Goal: Task Accomplishment & Management: Manage account settings

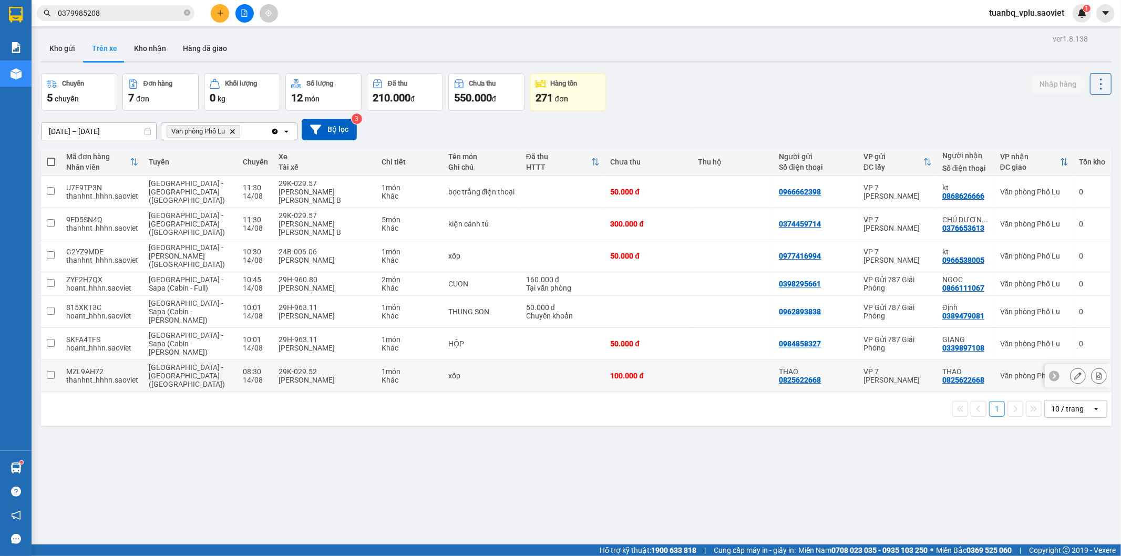
click at [51, 360] on td at bounding box center [51, 376] width 20 height 32
checkbox input "true"
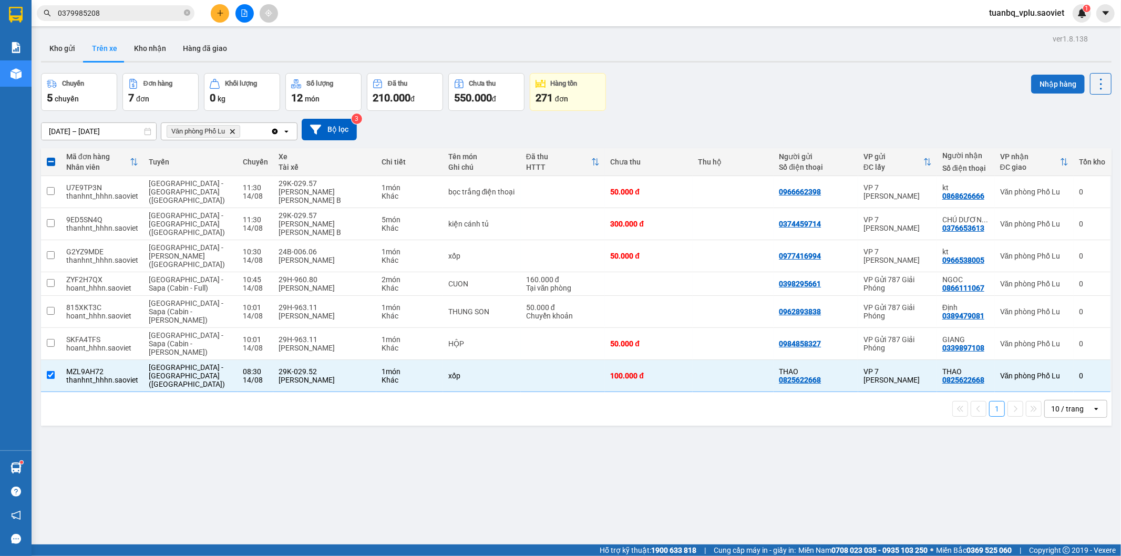
click at [1070, 82] on button "Nhập hàng" at bounding box center [1058, 84] width 54 height 19
click at [139, 48] on button "Kho nhận" at bounding box center [150, 48] width 49 height 25
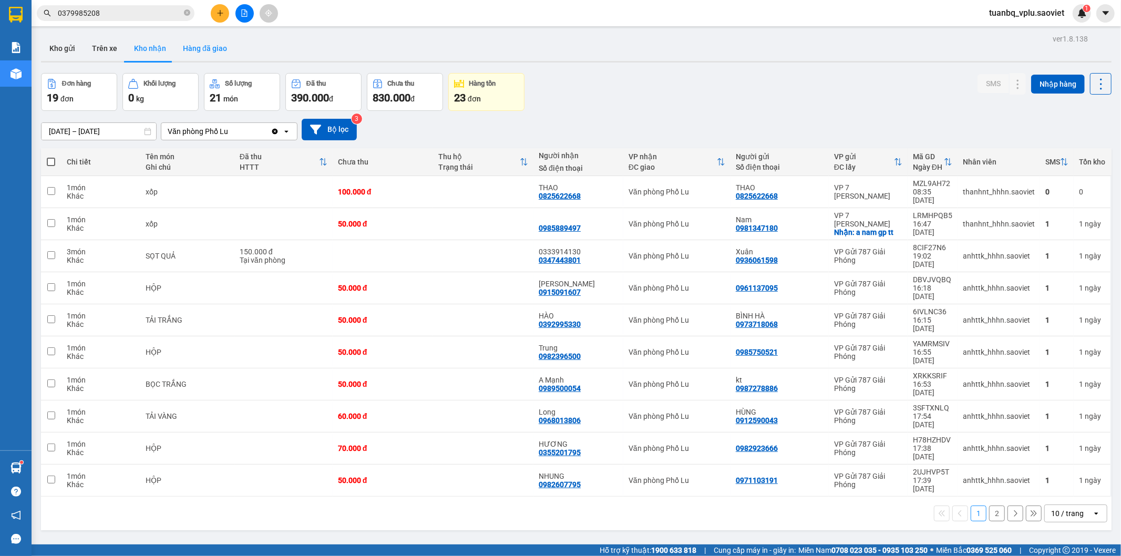
click at [229, 46] on button "Hàng đã giao" at bounding box center [204, 48] width 61 height 25
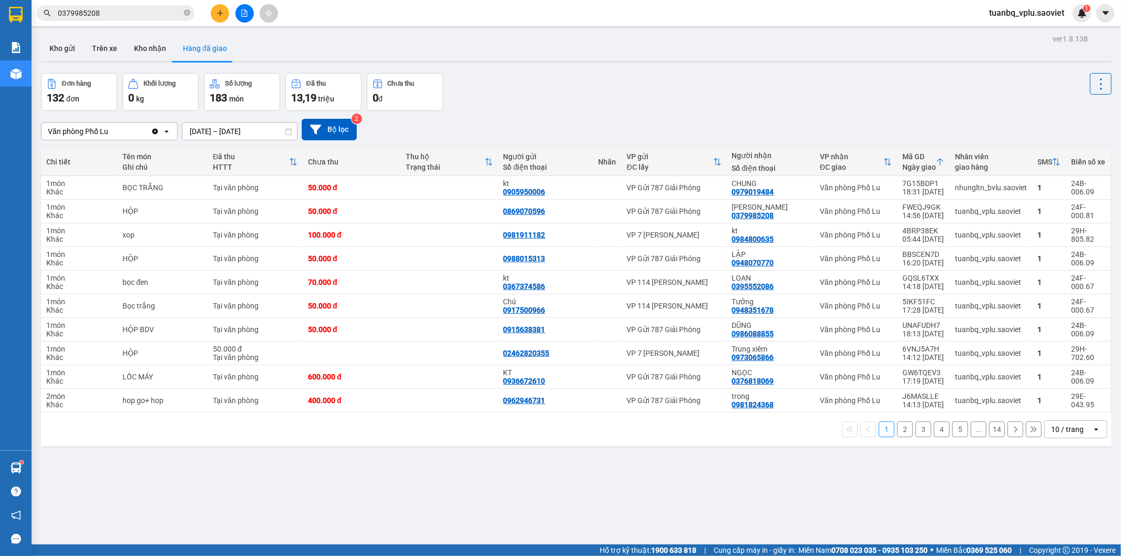
click at [900, 429] on button "2" at bounding box center [905, 429] width 16 height 16
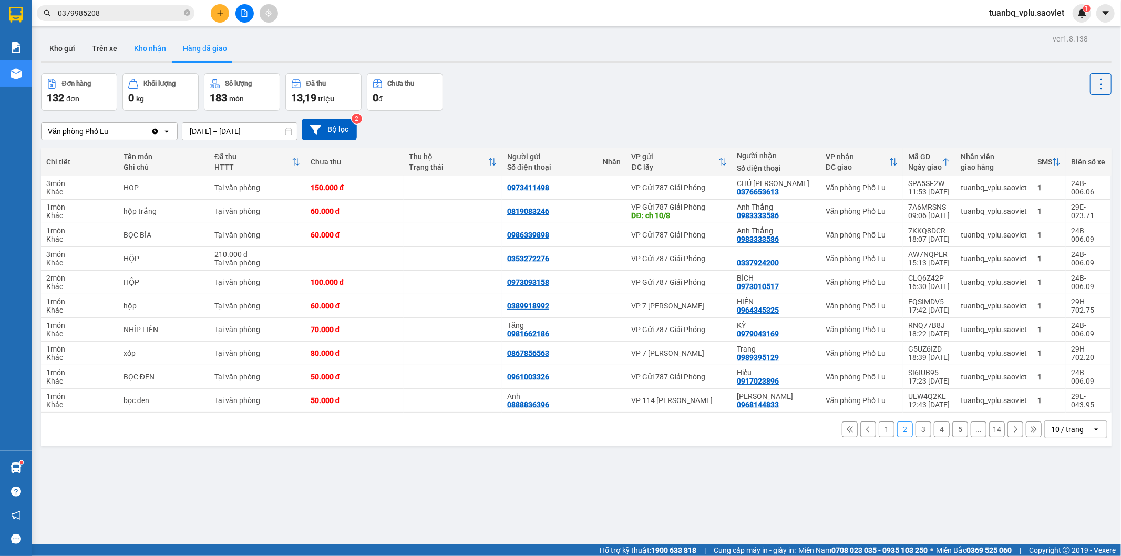
click at [149, 56] on button "Kho nhận" at bounding box center [150, 48] width 49 height 25
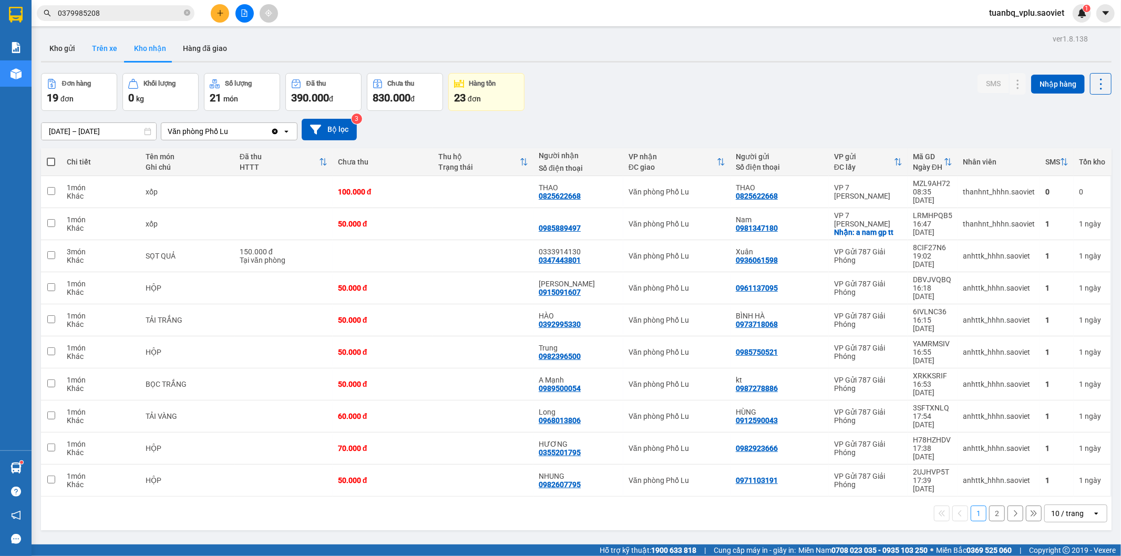
click at [93, 50] on button "Trên xe" at bounding box center [105, 48] width 42 height 25
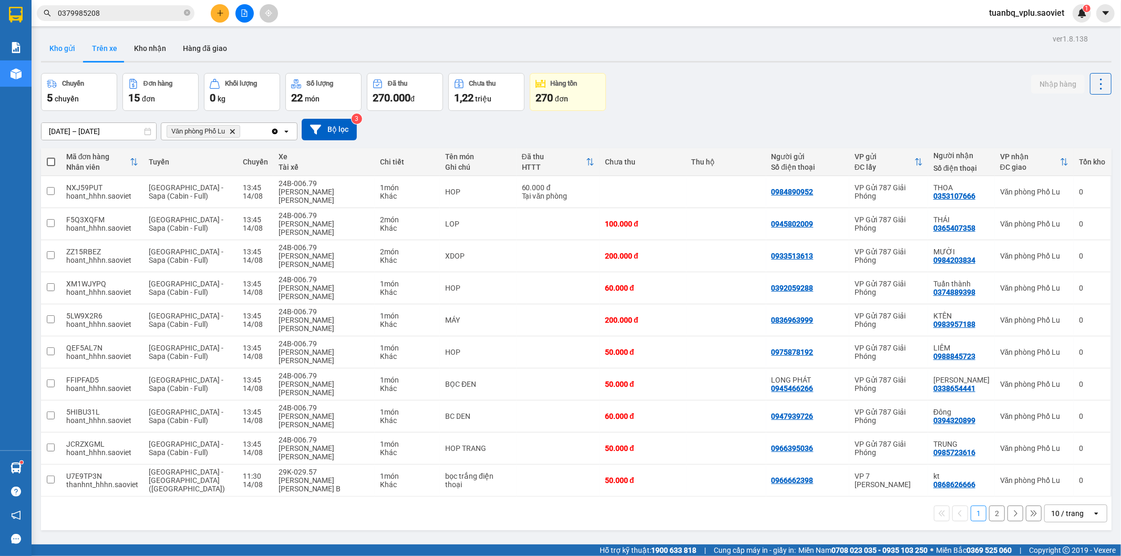
click at [65, 43] on button "Kho gửi" at bounding box center [62, 48] width 43 height 25
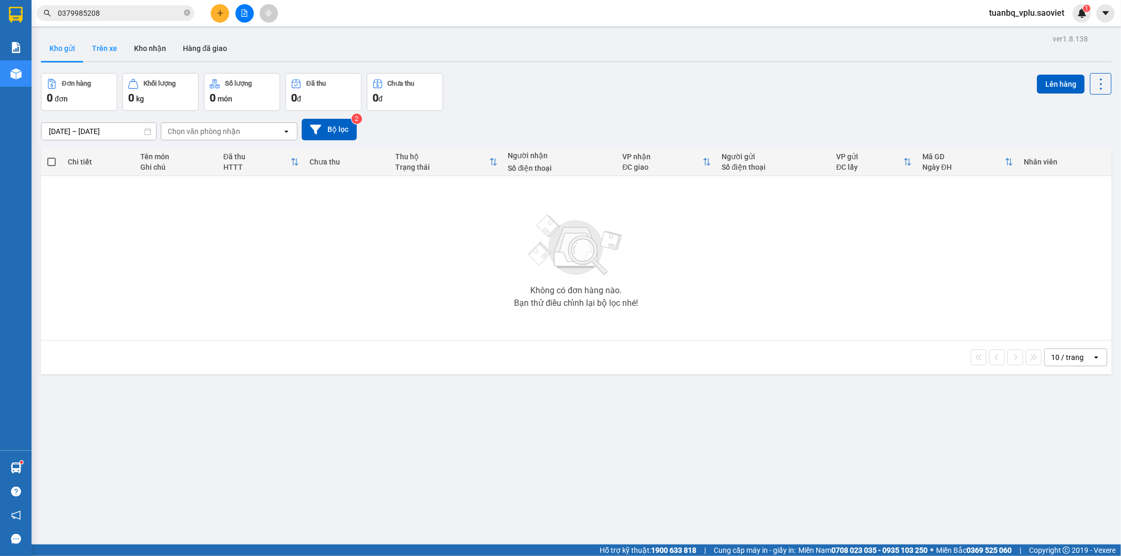
click at [98, 51] on button "Trên xe" at bounding box center [105, 48] width 42 height 25
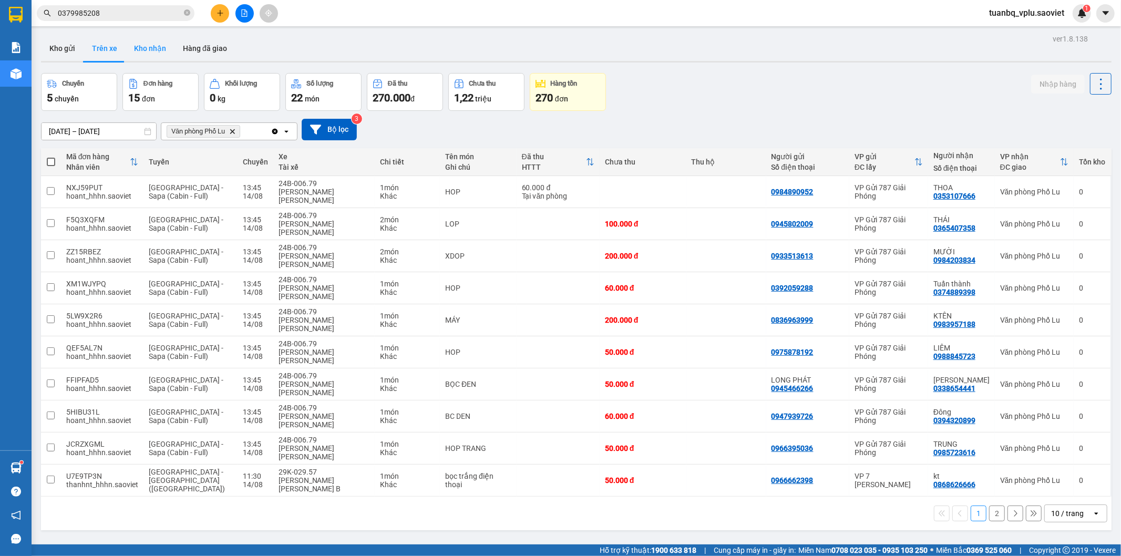
click at [137, 48] on button "Kho nhận" at bounding box center [150, 48] width 49 height 25
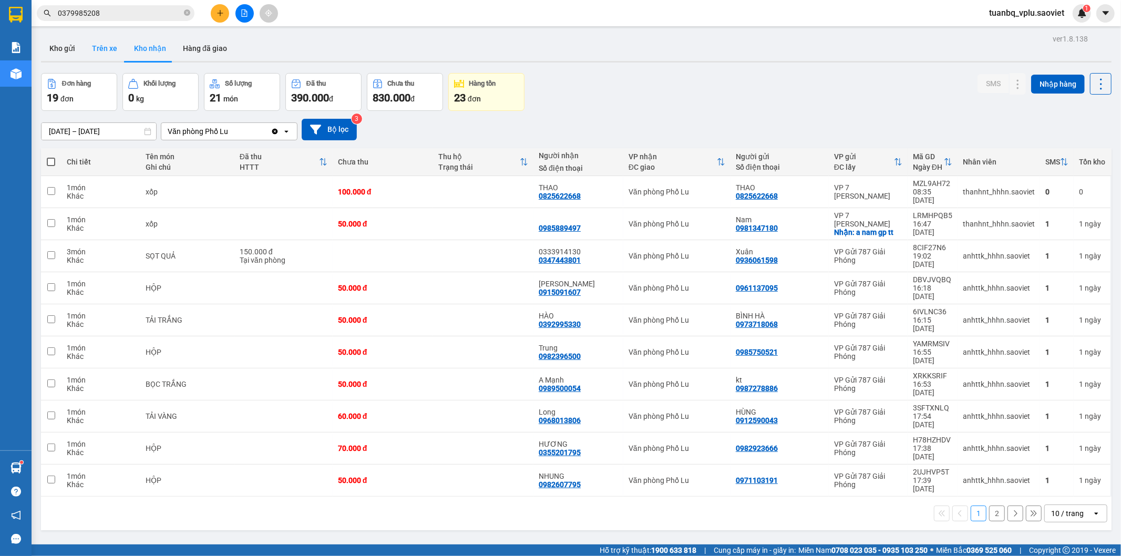
click at [96, 47] on button "Trên xe" at bounding box center [105, 48] width 42 height 25
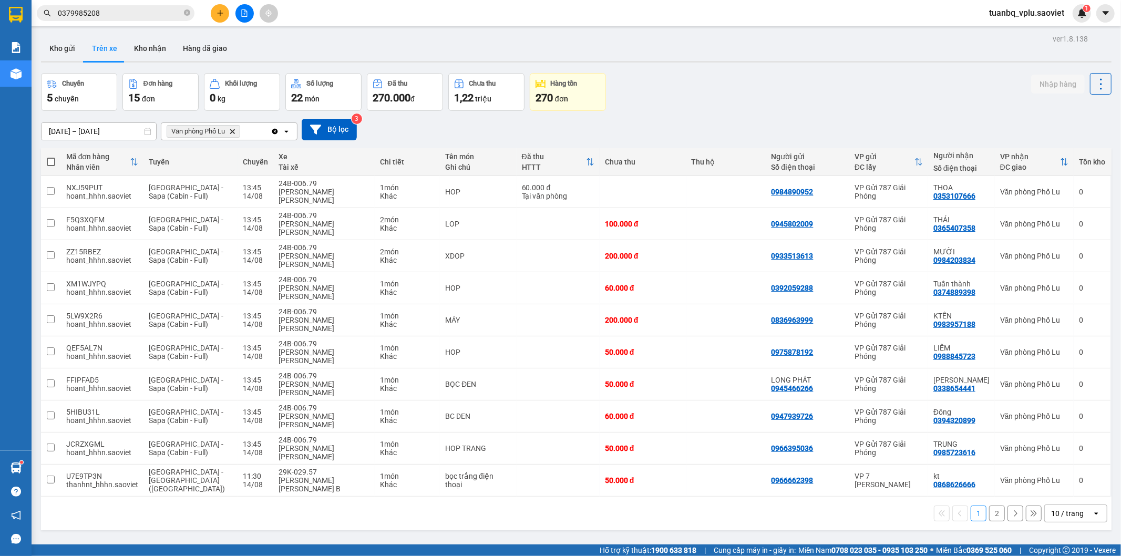
click at [989, 506] on button "2" at bounding box center [997, 514] width 16 height 16
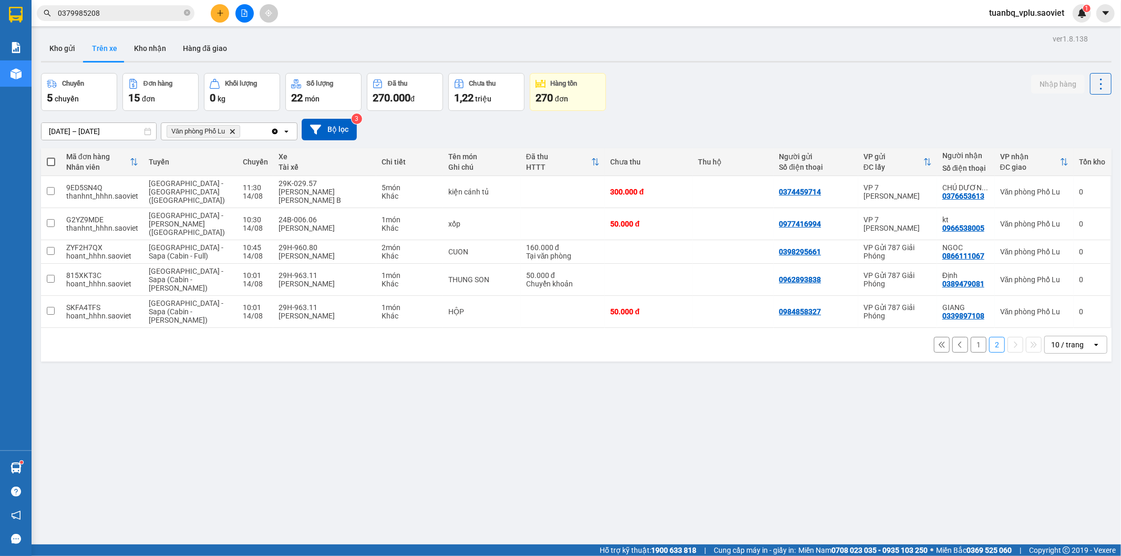
click at [971, 337] on button "1" at bounding box center [979, 345] width 16 height 16
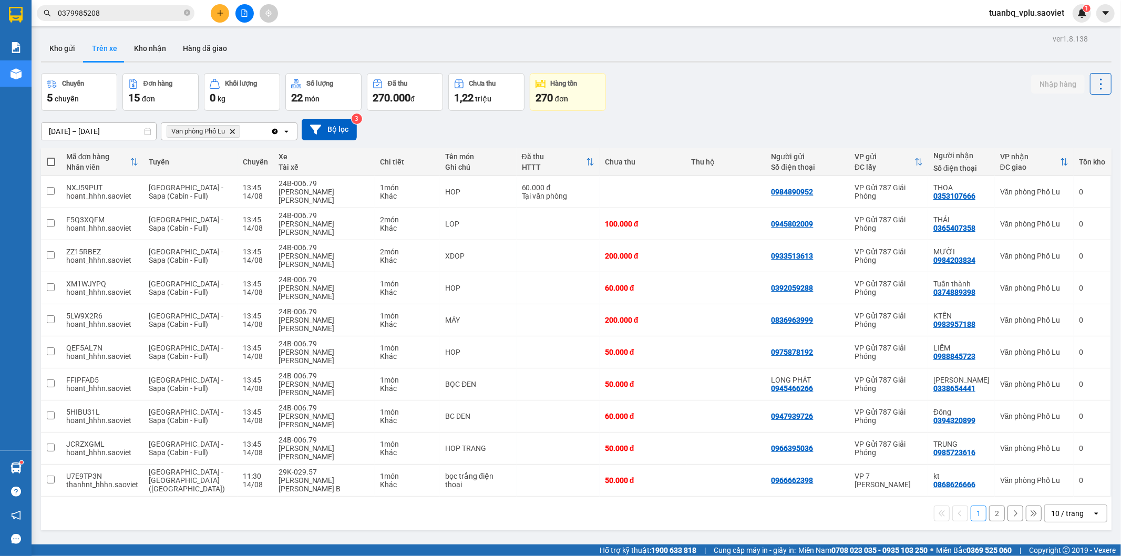
click at [989, 506] on button "2" at bounding box center [997, 514] width 16 height 16
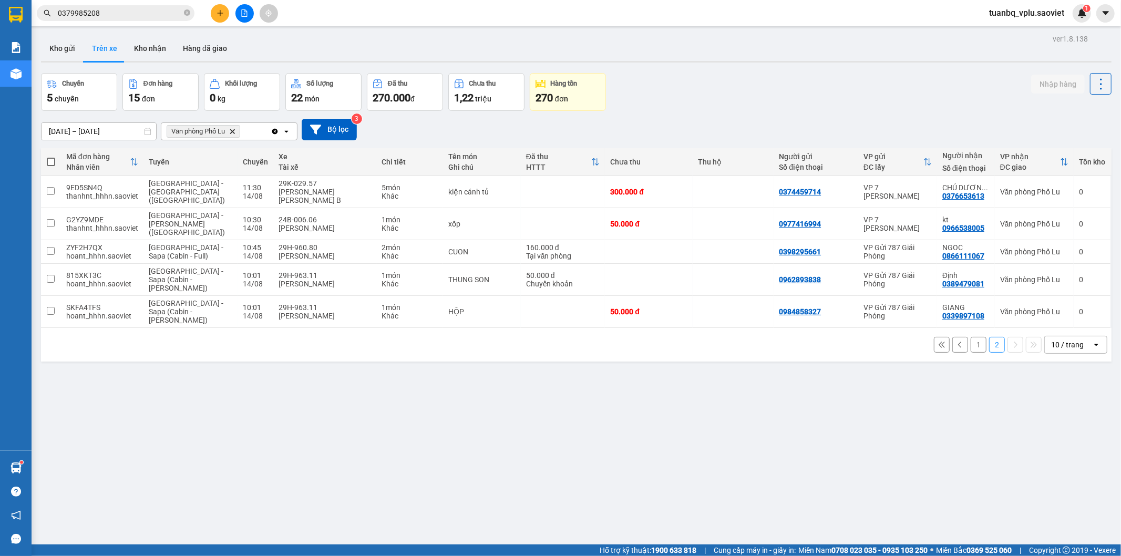
click at [975, 337] on button "1" at bounding box center [979, 345] width 16 height 16
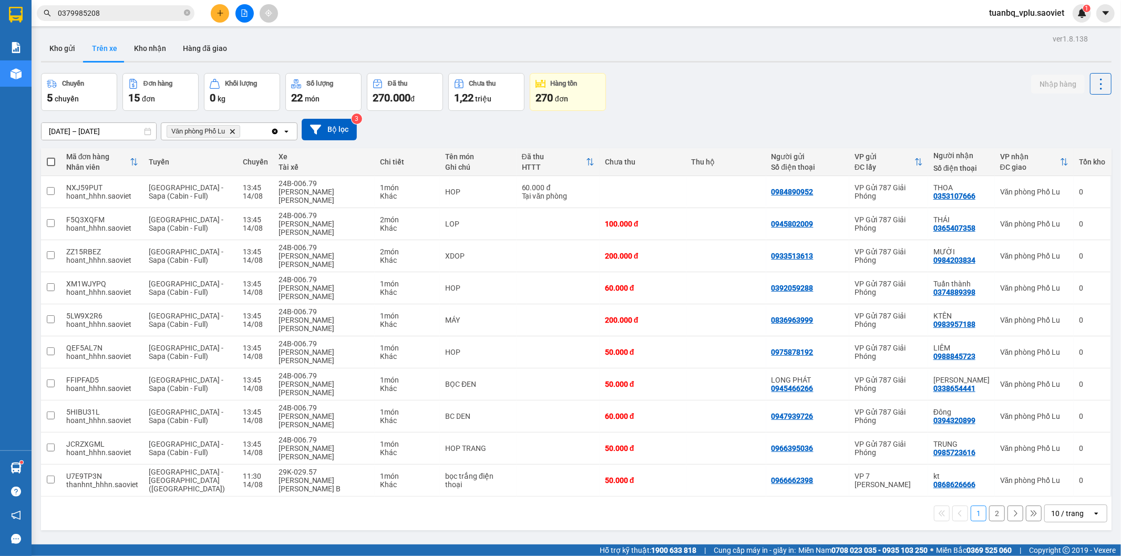
click at [989, 506] on button "2" at bounding box center [997, 514] width 16 height 16
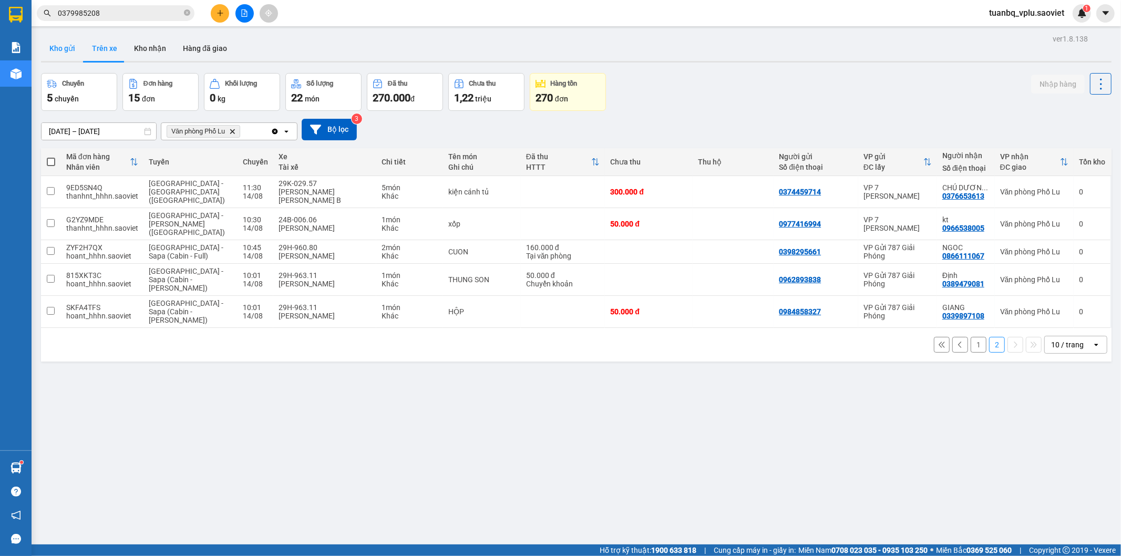
click at [67, 54] on button "Kho gửi" at bounding box center [62, 48] width 43 height 25
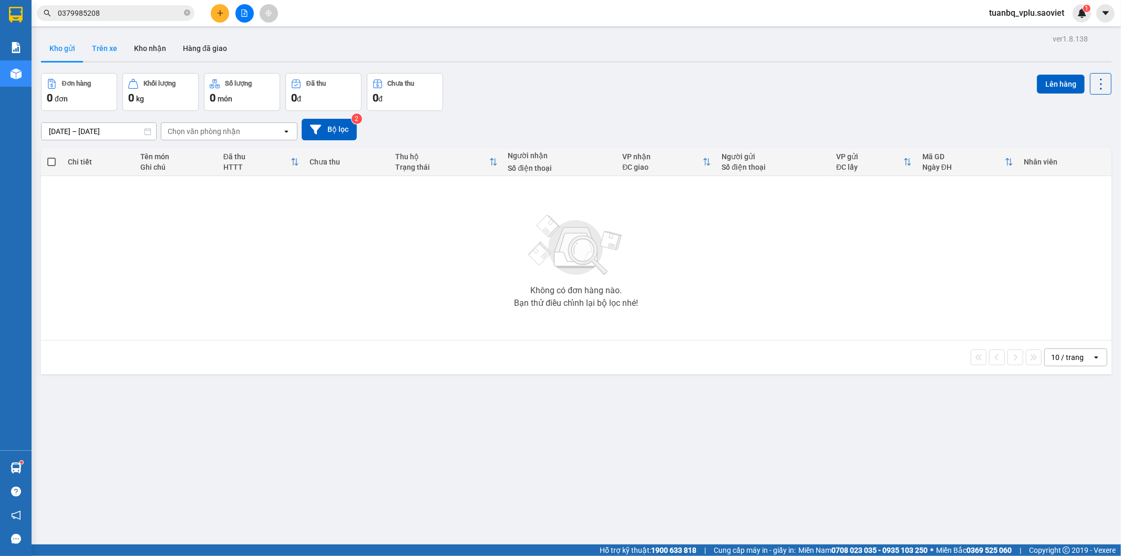
click at [104, 44] on button "Trên xe" at bounding box center [105, 48] width 42 height 25
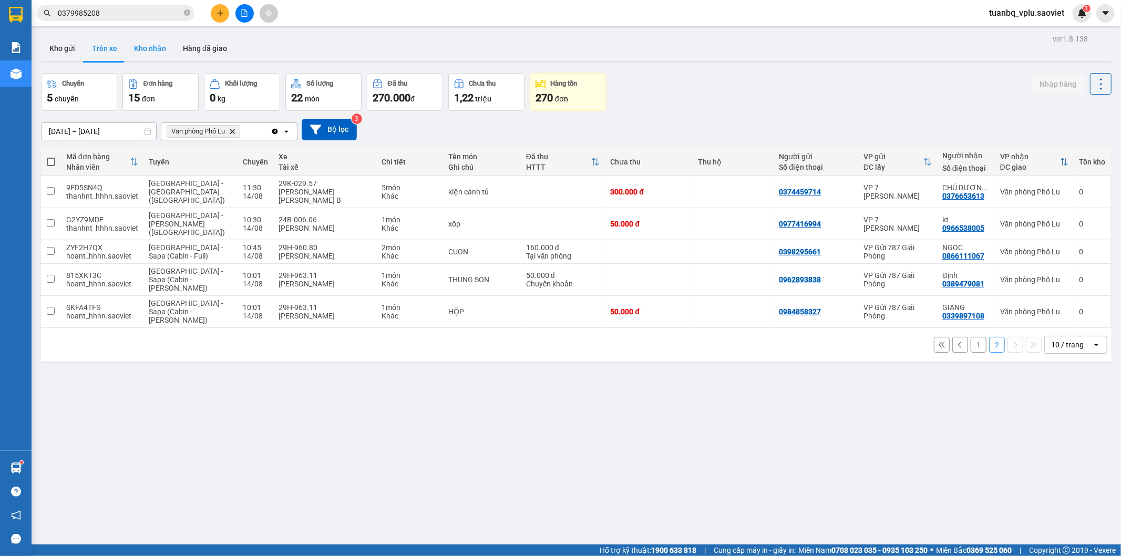
click at [148, 51] on button "Kho nhận" at bounding box center [150, 48] width 49 height 25
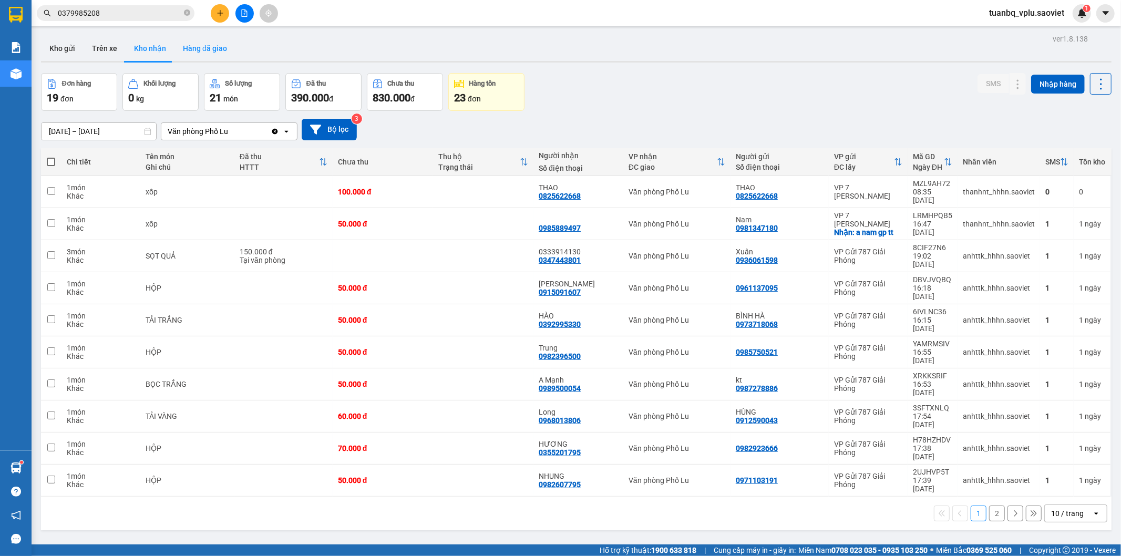
click at [198, 48] on button "Hàng đã giao" at bounding box center [204, 48] width 61 height 25
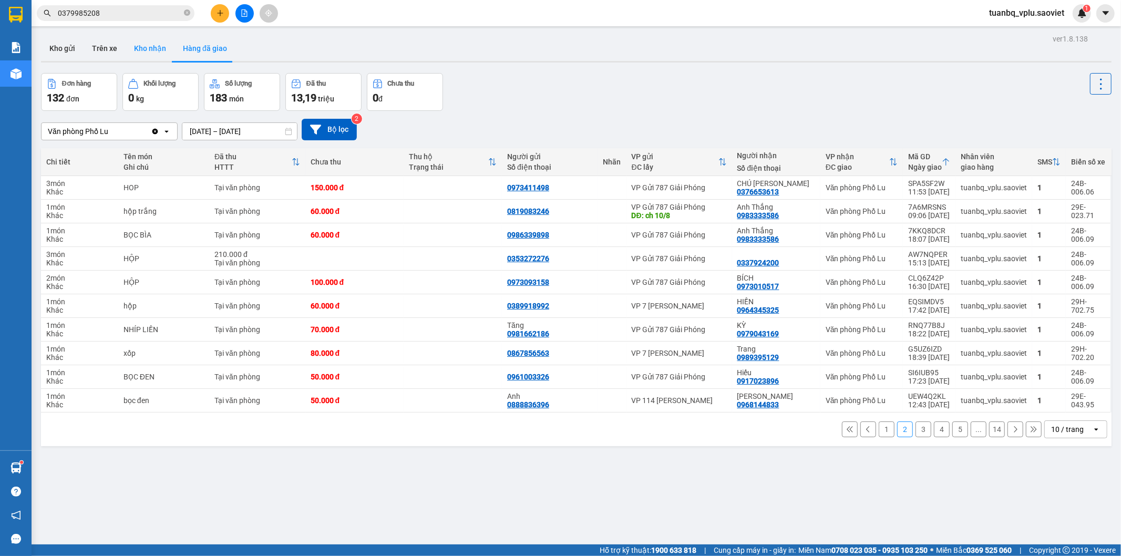
click at [154, 58] on button "Kho nhận" at bounding box center [150, 48] width 49 height 25
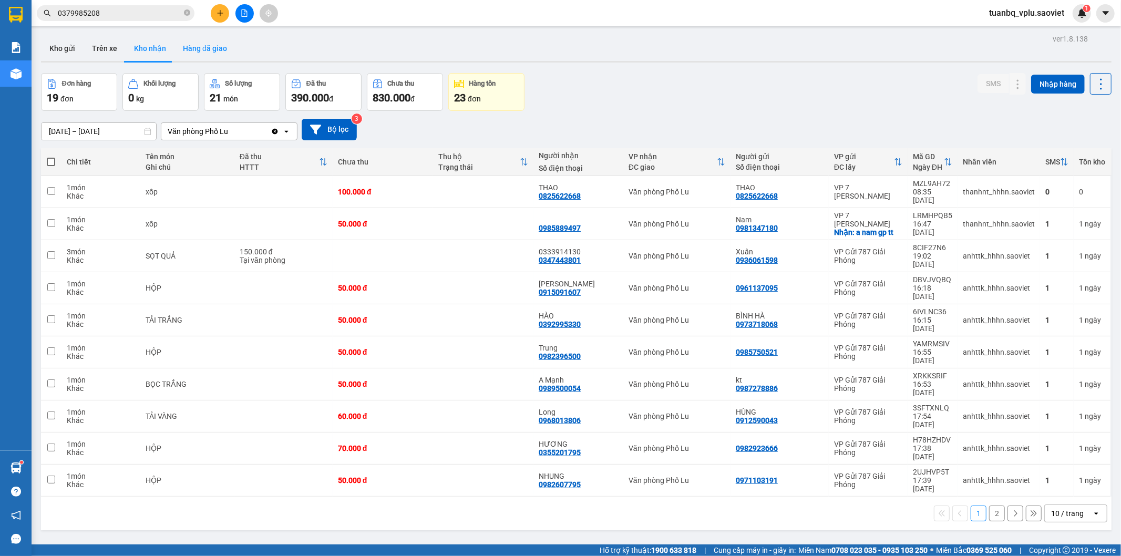
click at [212, 55] on button "Hàng đã giao" at bounding box center [204, 48] width 61 height 25
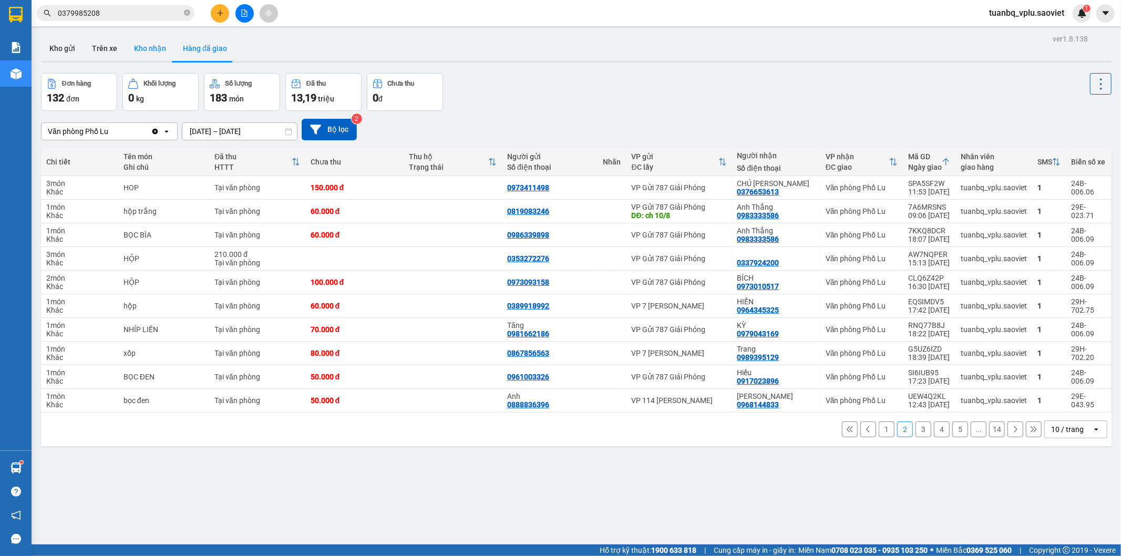
click at [154, 54] on button "Kho nhận" at bounding box center [150, 48] width 49 height 25
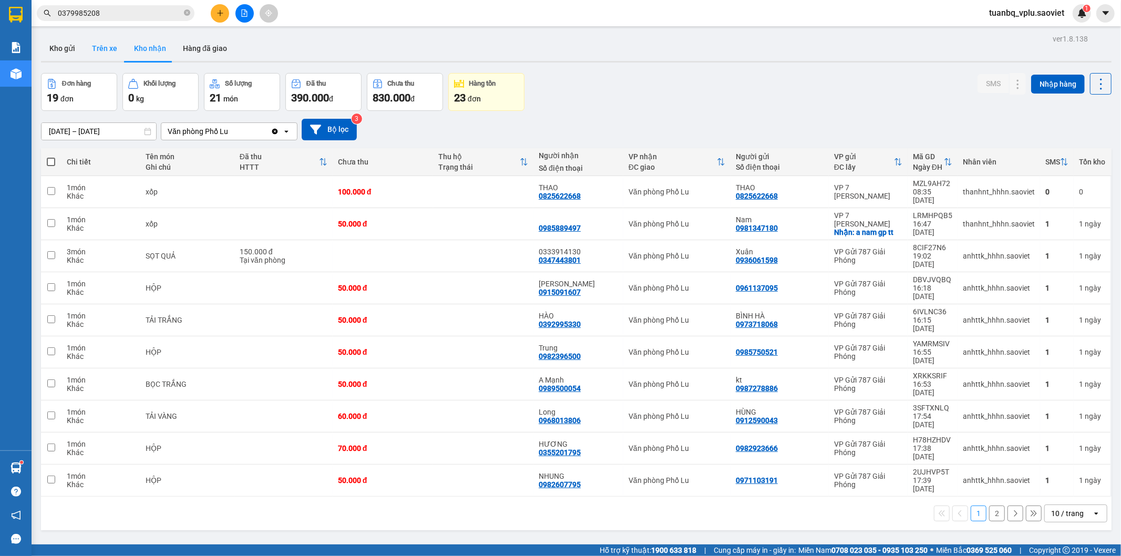
click at [123, 50] on button "Trên xe" at bounding box center [105, 48] width 42 height 25
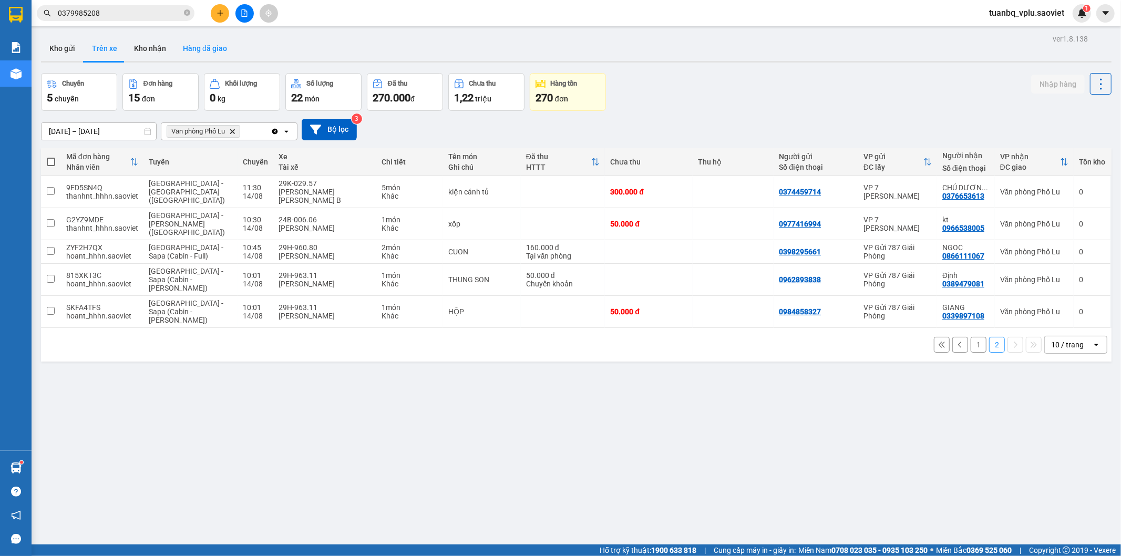
click at [205, 47] on button "Hàng đã giao" at bounding box center [204, 48] width 61 height 25
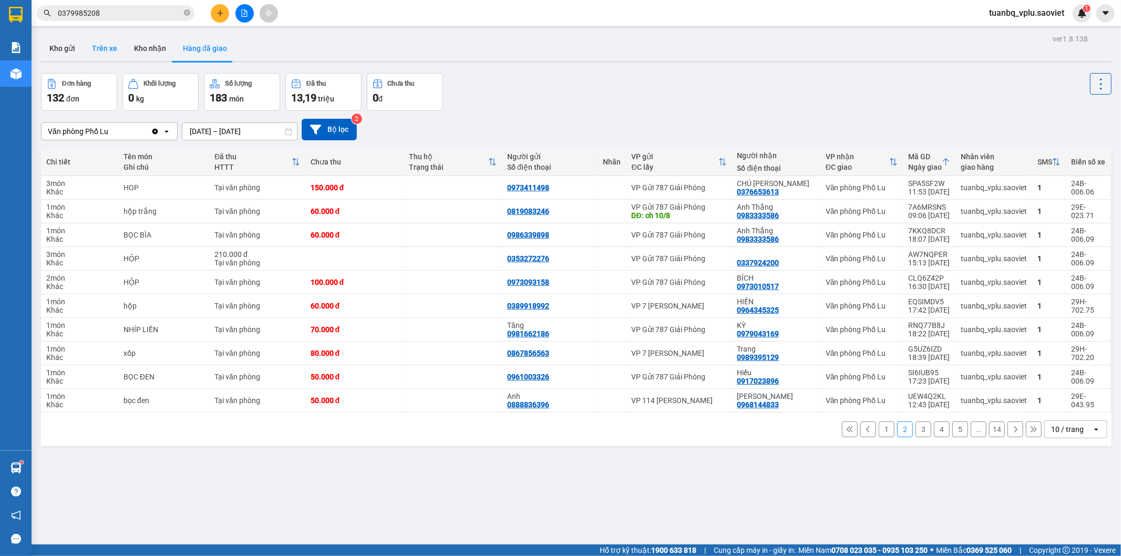
click at [104, 48] on button "Trên xe" at bounding box center [105, 48] width 42 height 25
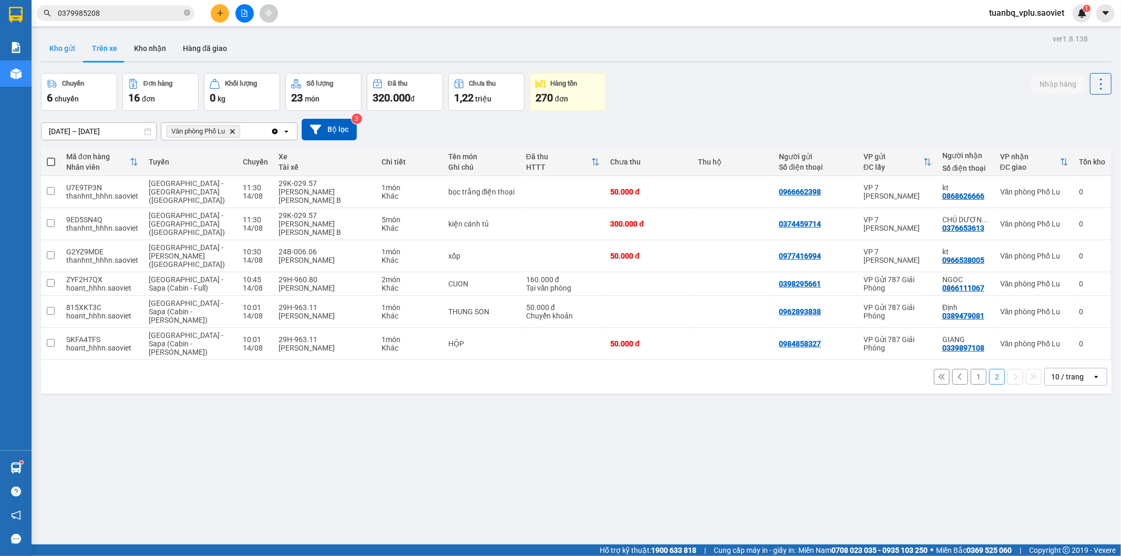
click at [67, 44] on button "Kho gửi" at bounding box center [62, 48] width 43 height 25
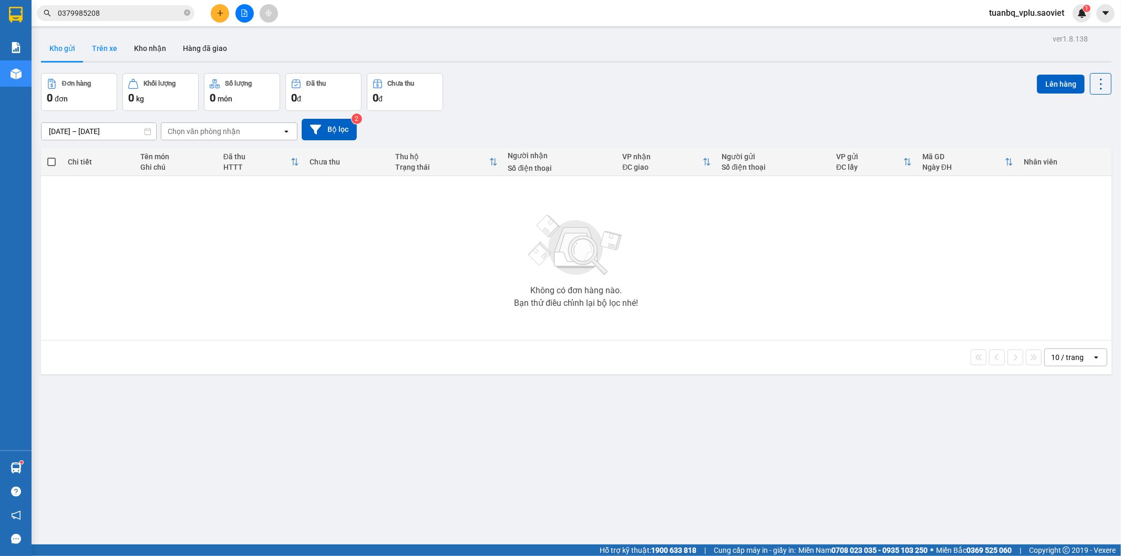
click at [112, 46] on button "Trên xe" at bounding box center [105, 48] width 42 height 25
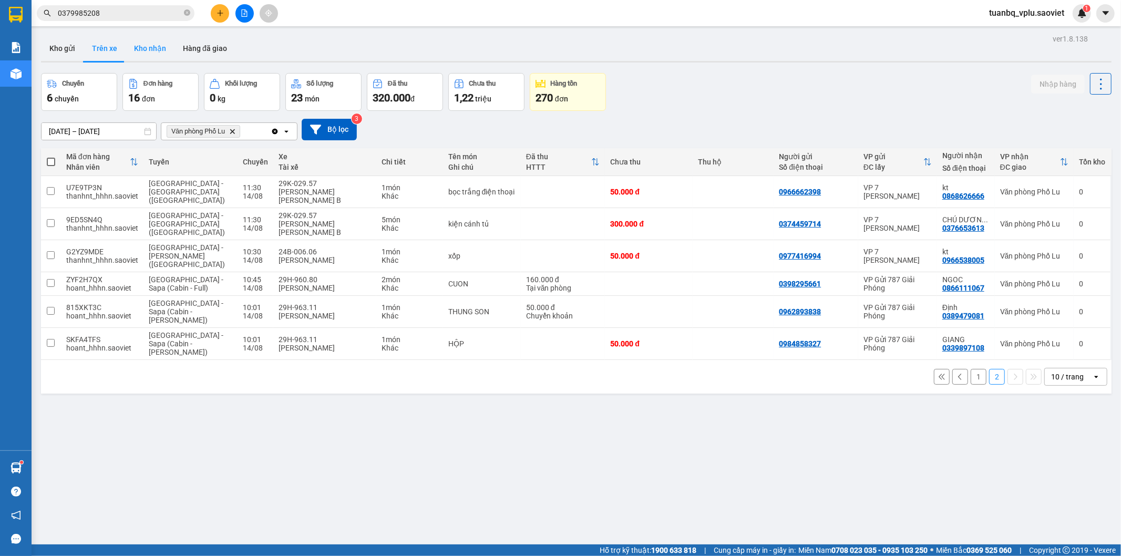
click at [169, 48] on button "Kho nhận" at bounding box center [150, 48] width 49 height 25
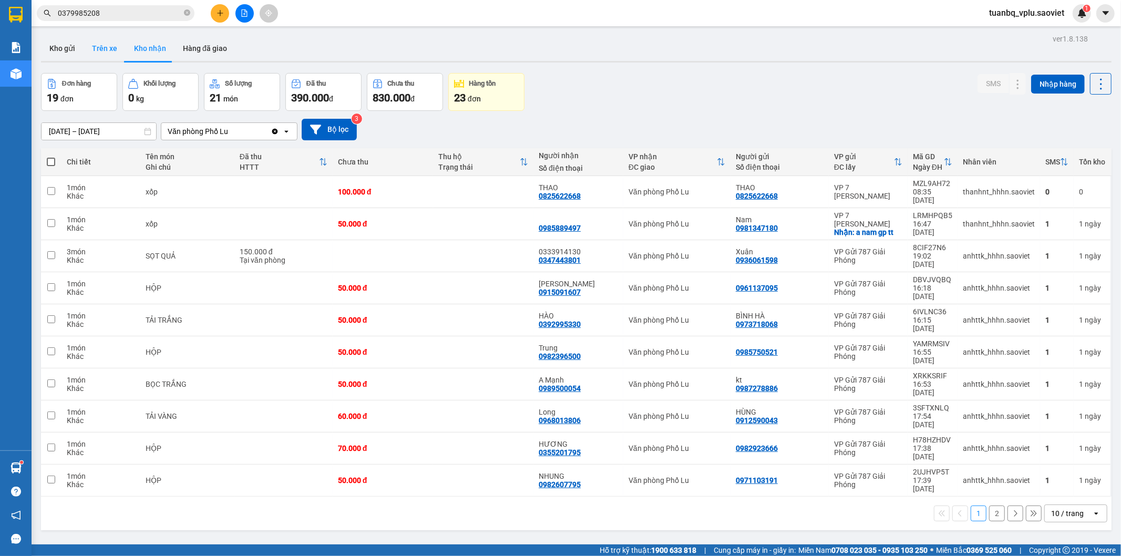
click at [101, 58] on button "Trên xe" at bounding box center [105, 48] width 42 height 25
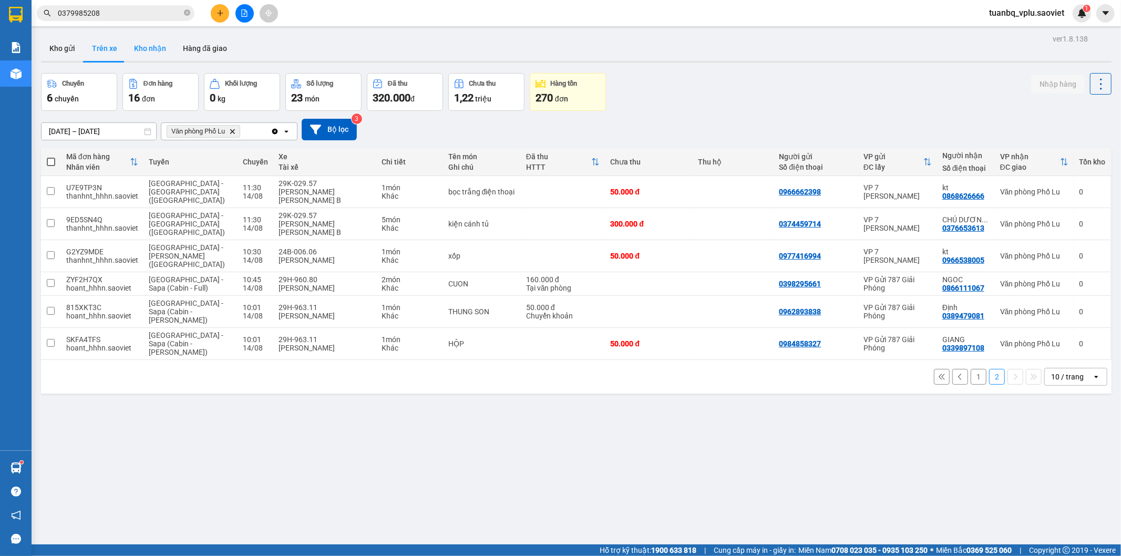
click at [135, 44] on button "Kho nhận" at bounding box center [150, 48] width 49 height 25
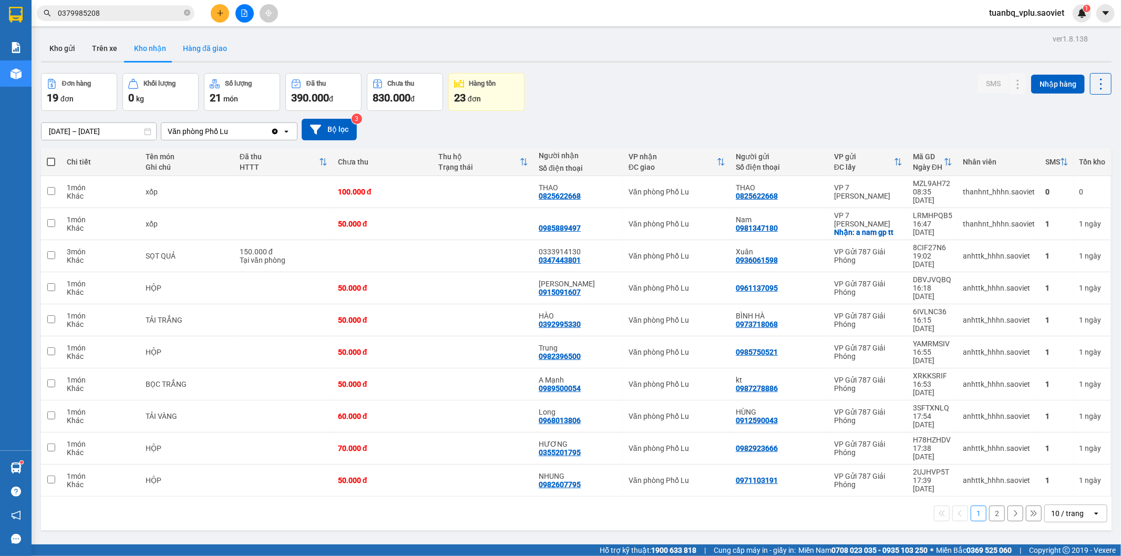
click at [202, 48] on button "Hàng đã giao" at bounding box center [204, 48] width 61 height 25
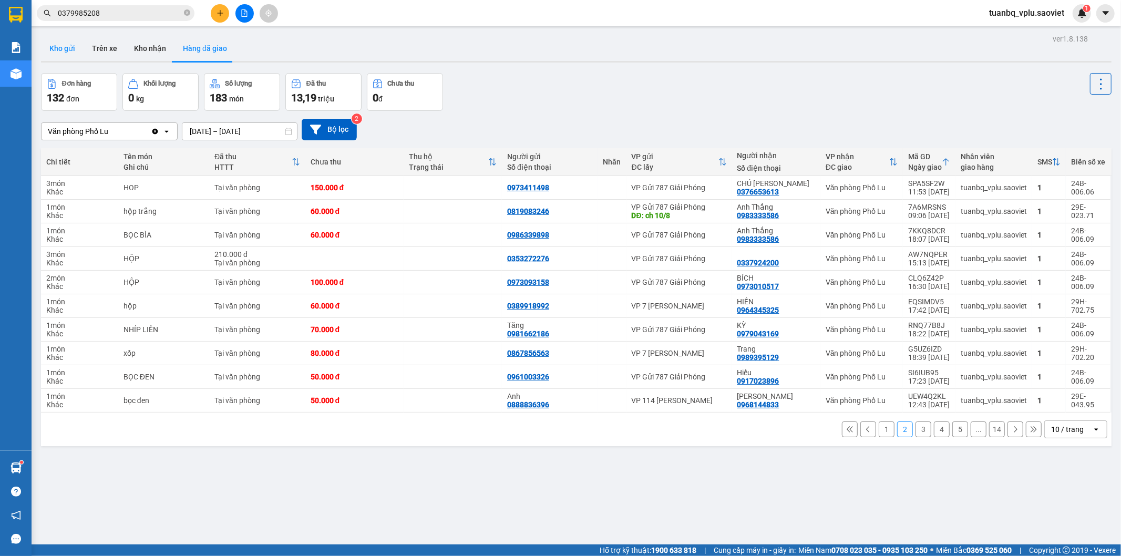
click at [80, 51] on button "Kho gửi" at bounding box center [62, 48] width 43 height 25
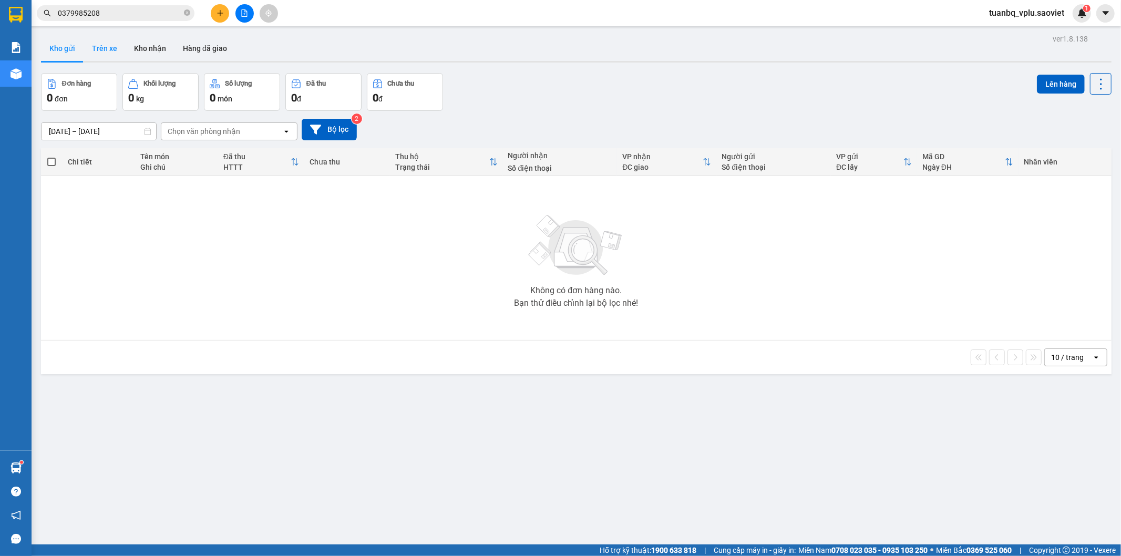
click at [94, 48] on button "Trên xe" at bounding box center [105, 48] width 42 height 25
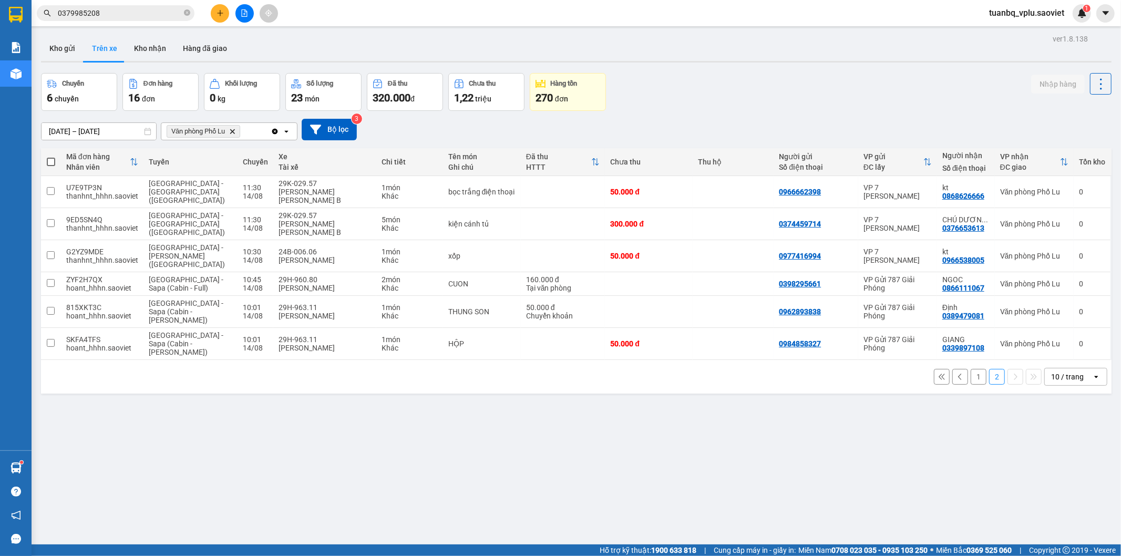
click at [971, 369] on button "1" at bounding box center [979, 377] width 16 height 16
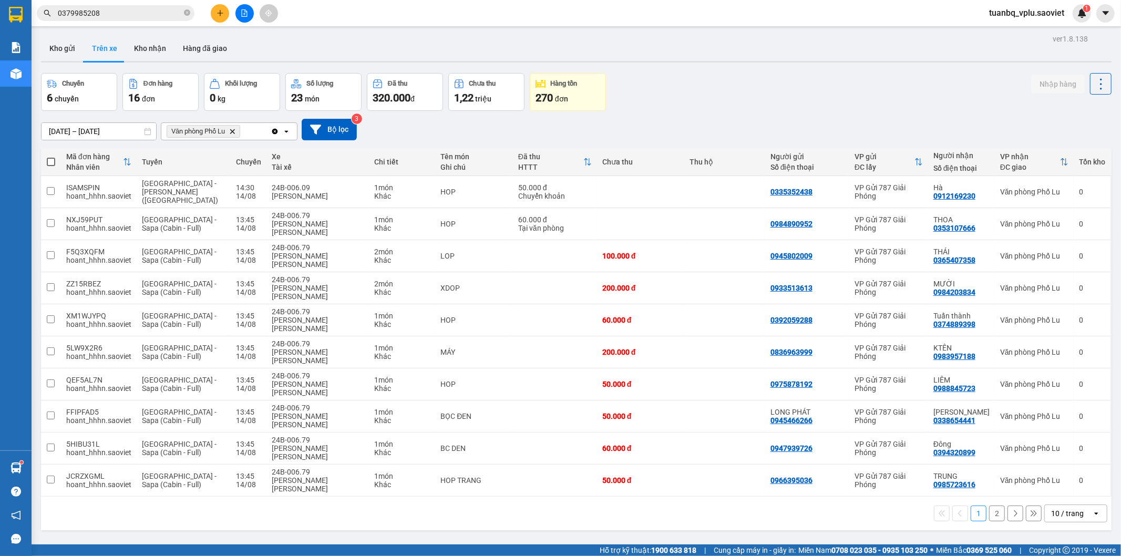
click at [992, 506] on button "2" at bounding box center [997, 514] width 16 height 16
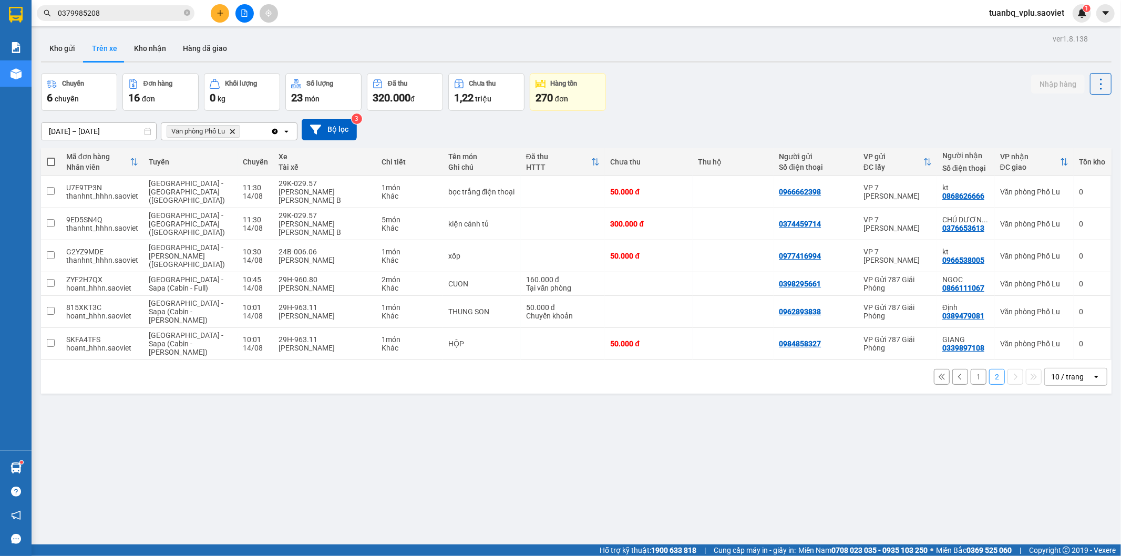
click at [117, 7] on input "0379985208" at bounding box center [120, 13] width 124 height 12
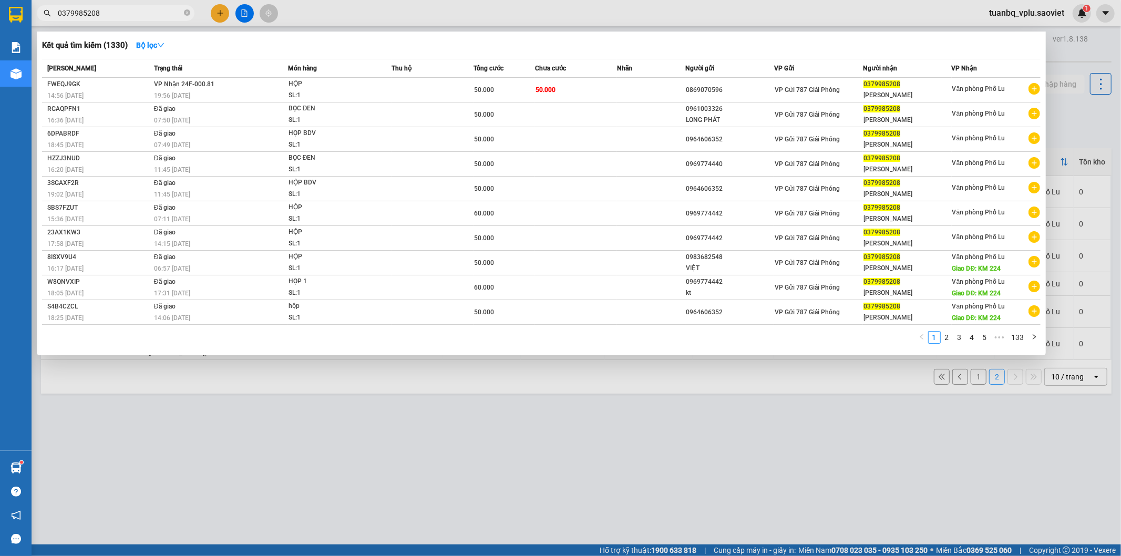
click at [117, 7] on input "0379985208" at bounding box center [120, 13] width 124 height 12
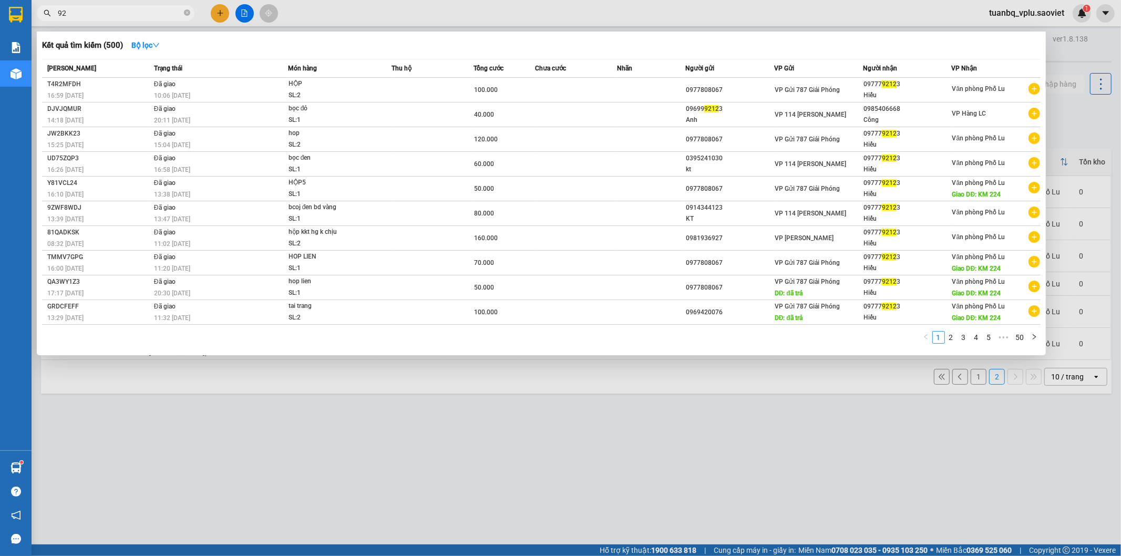
type input "9"
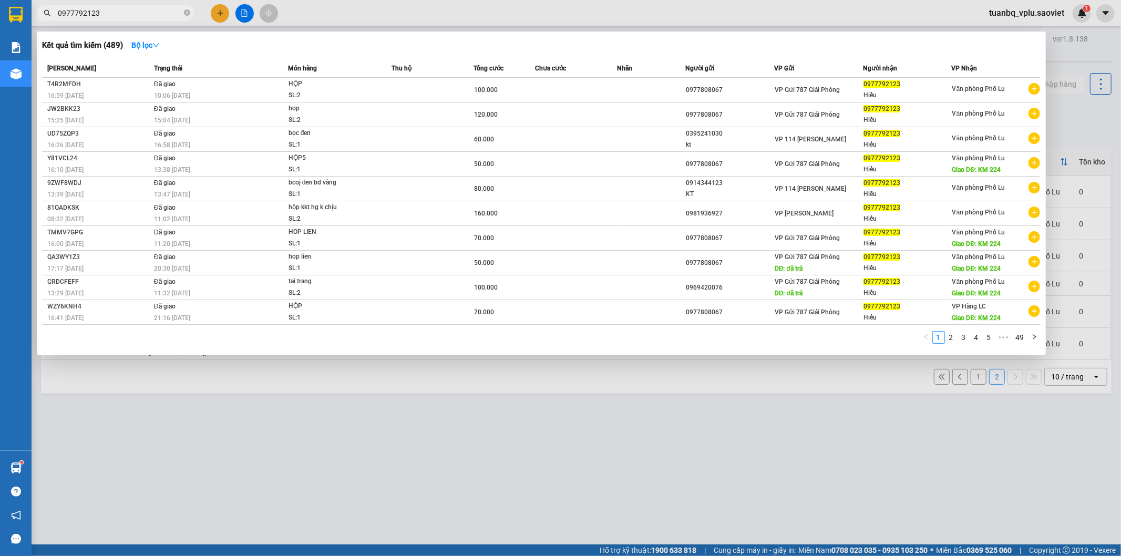
type input "0977792123"
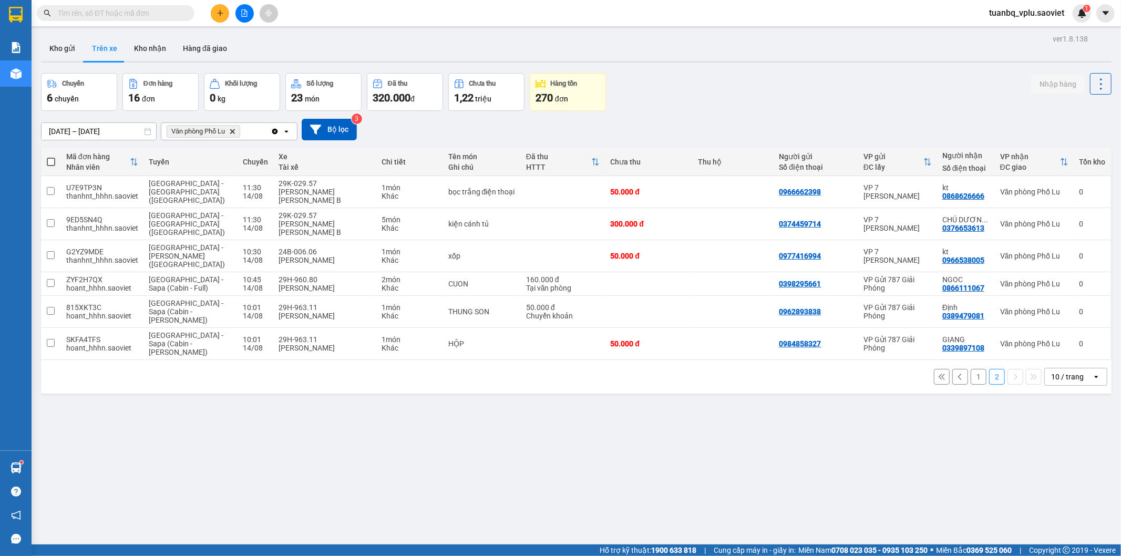
click at [971, 369] on button "1" at bounding box center [979, 377] width 16 height 16
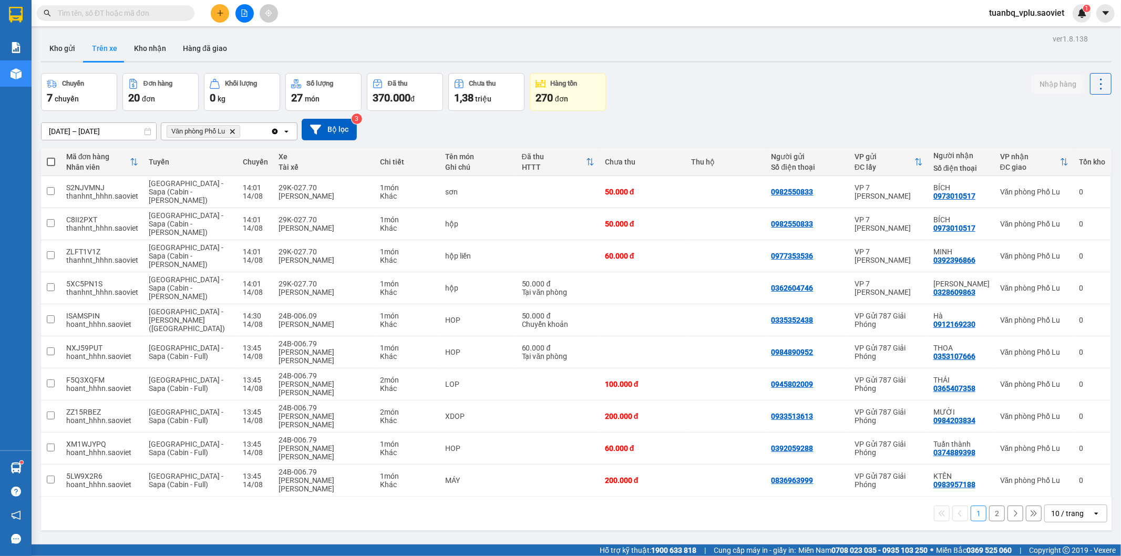
click at [989, 506] on button "2" at bounding box center [997, 514] width 16 height 16
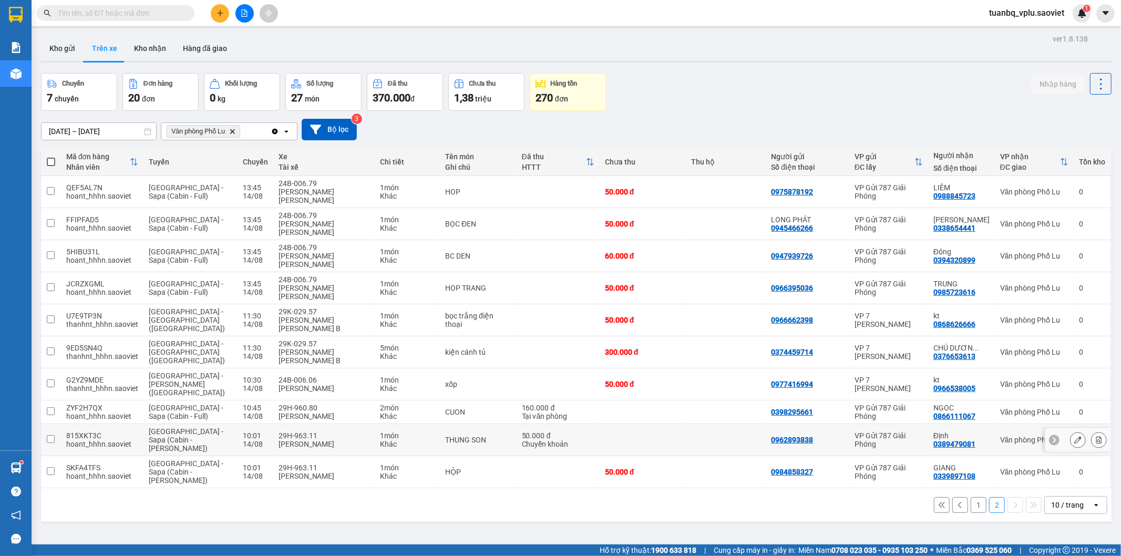
click at [50, 435] on input "checkbox" at bounding box center [51, 439] width 8 height 8
checkbox input "true"
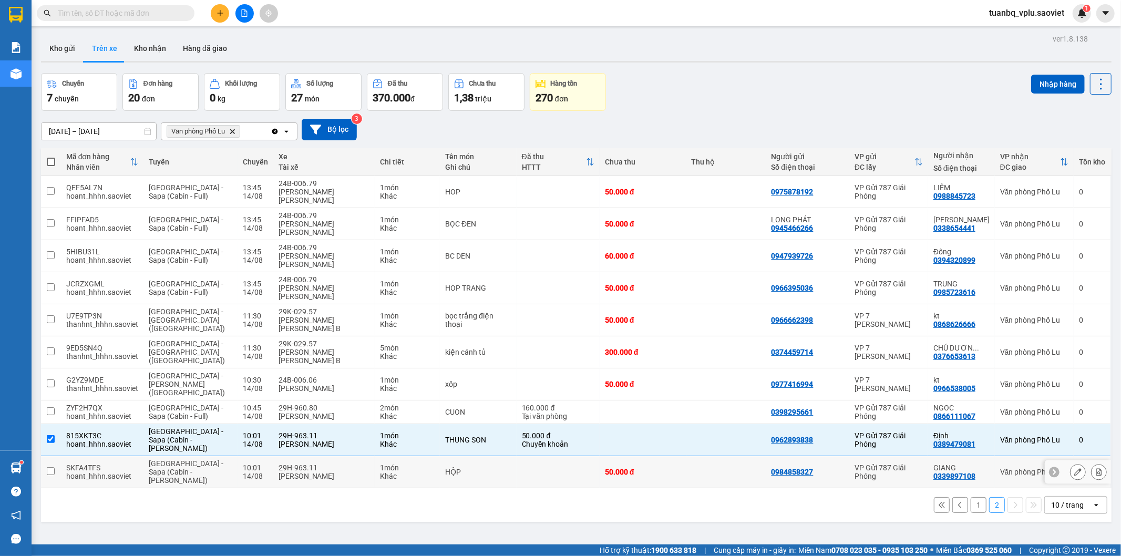
click at [54, 467] on input "checkbox" at bounding box center [51, 471] width 8 height 8
checkbox input "true"
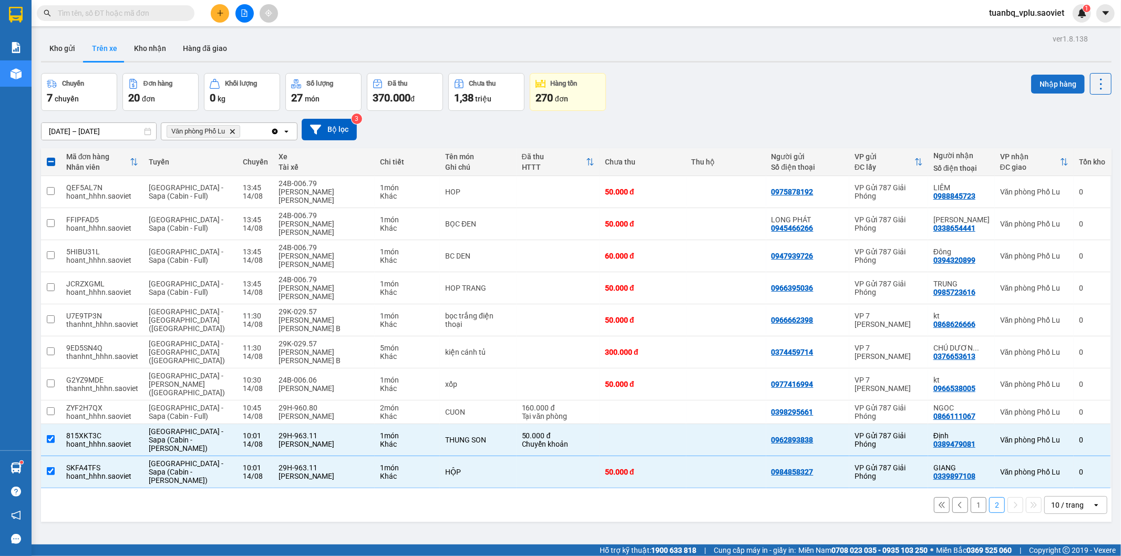
click at [1039, 86] on button "Nhập hàng" at bounding box center [1058, 84] width 54 height 19
checkbox input "false"
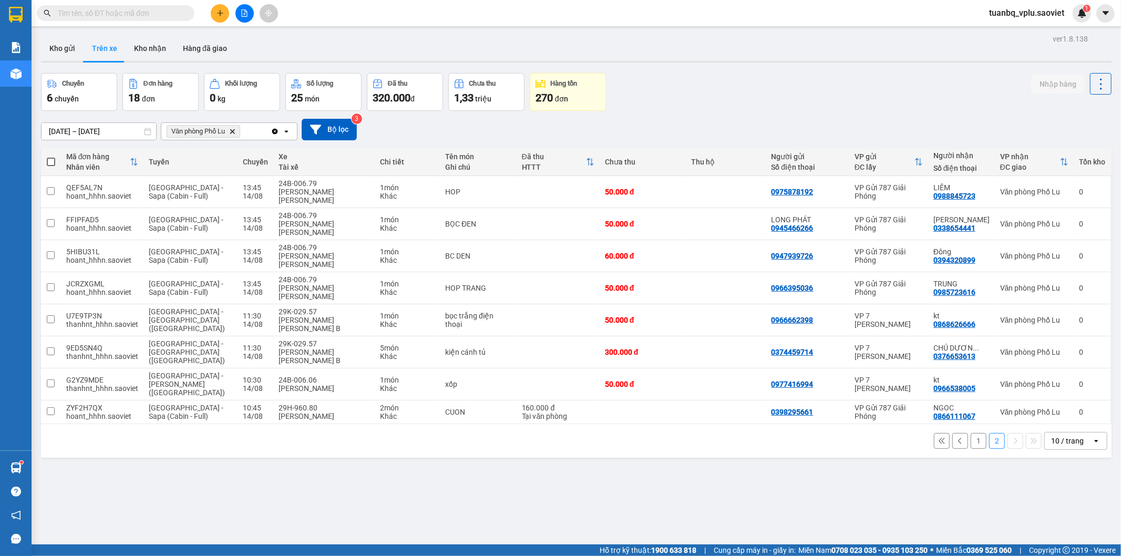
click at [973, 433] on button "1" at bounding box center [979, 441] width 16 height 16
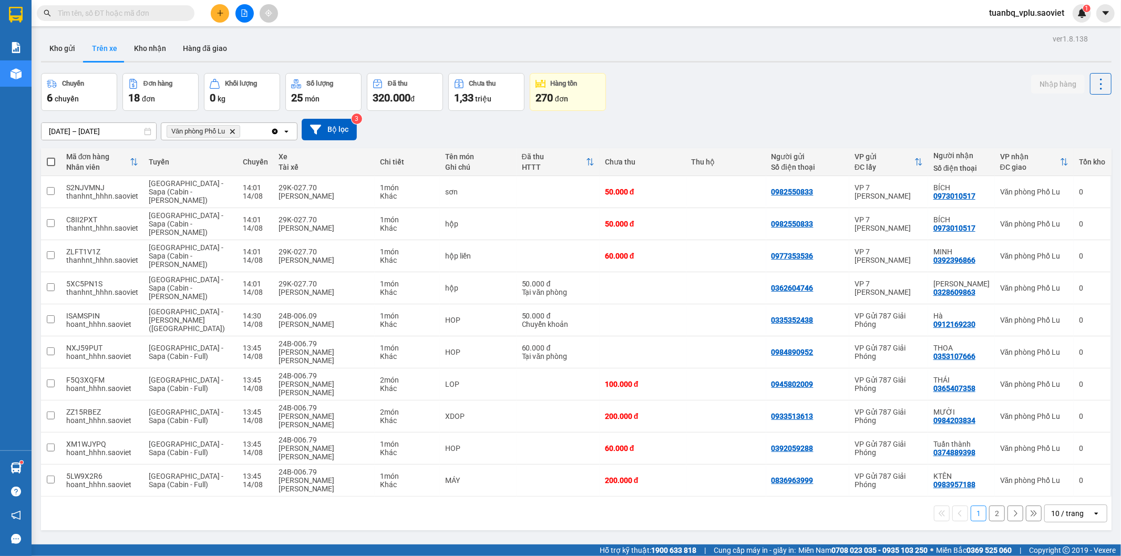
click at [992, 506] on button "2" at bounding box center [997, 514] width 16 height 16
